Goal: Transaction & Acquisition: Purchase product/service

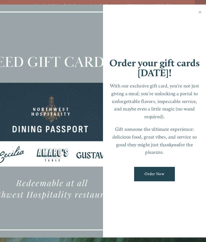
click at [200, 14] on link "Close" at bounding box center [199, 12] width 10 height 15
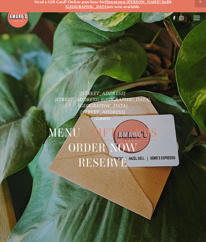
scroll to position [11, 0]
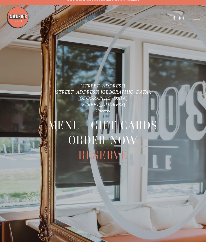
click at [198, 14] on header "Menu Order Now Visit Gallery 0" at bounding box center [102, 18] width 193 height 36
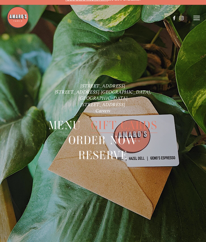
click at [196, 23] on header "Menu Order Now Visit Gallery 0" at bounding box center [102, 18] width 193 height 36
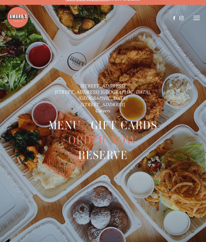
click at [197, 20] on line at bounding box center [196, 20] width 6 height 0
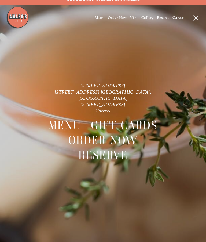
click at [134, 16] on span "Visit" at bounding box center [134, 18] width 8 height 5
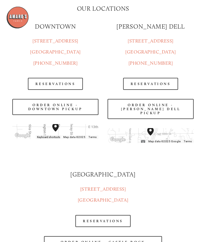
scroll to position [608, 0]
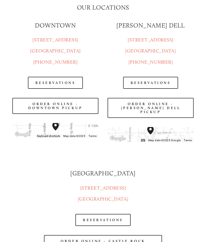
click at [82, 114] on link "Order Online - Downtown pickup" at bounding box center [55, 106] width 86 height 16
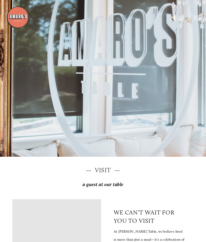
scroll to position [0, 0]
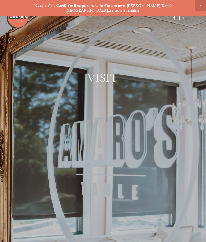
click at [198, 17] on icon at bounding box center [196, 18] width 6 height 5
click at [98, 18] on span "Menu" at bounding box center [100, 18] width 10 height 5
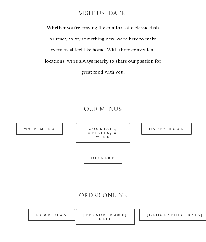
scroll to position [421, 0]
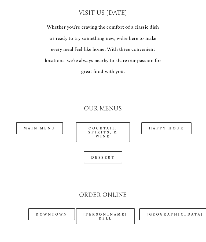
click at [54, 122] on link "Main Menu" at bounding box center [39, 128] width 47 height 12
